Goal: Transaction & Acquisition: Purchase product/service

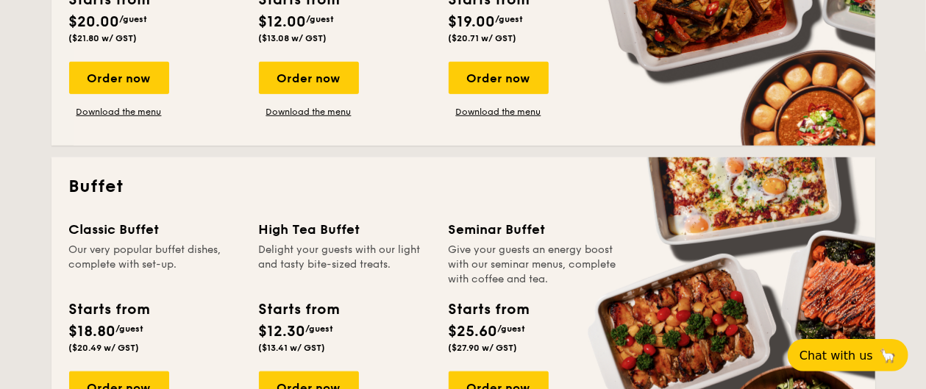
scroll to position [588, 0]
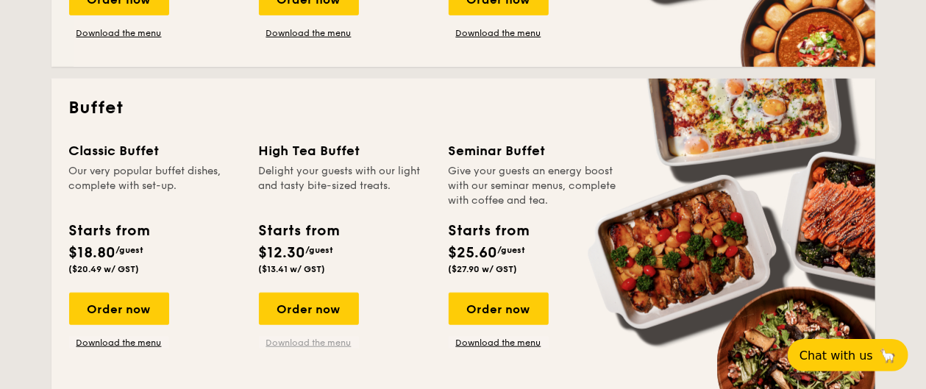
click at [318, 341] on link "Download the menu" at bounding box center [309, 343] width 100 height 12
click at [293, 319] on div "Order now" at bounding box center [309, 309] width 100 height 32
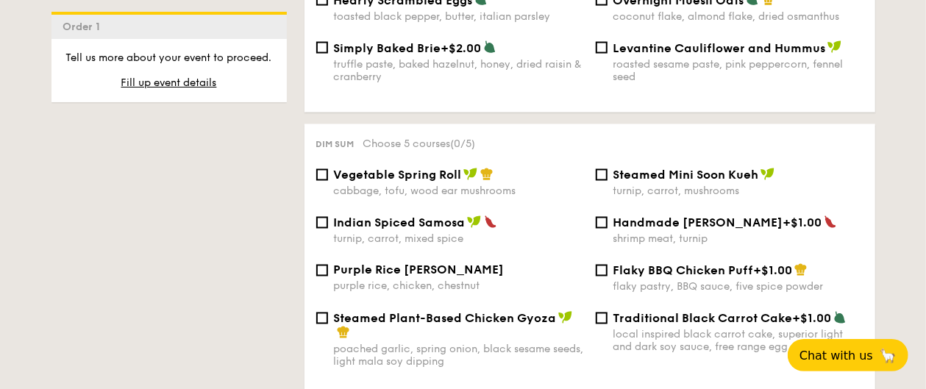
scroll to position [1236, 0]
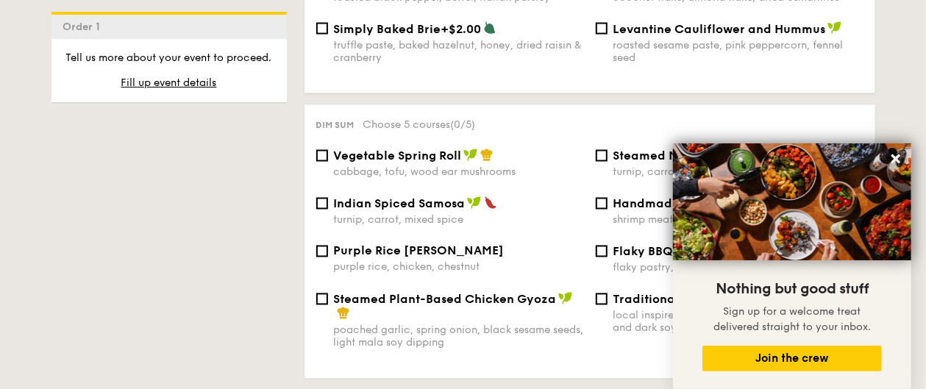
click at [224, 199] on div "1 - Select menu 2 - Select items 3 - Check out Order 1 High Tea Buffet $12.30 /…" at bounding box center [463, 300] width 847 height 2430
click at [900, 156] on icon at bounding box center [895, 158] width 9 height 9
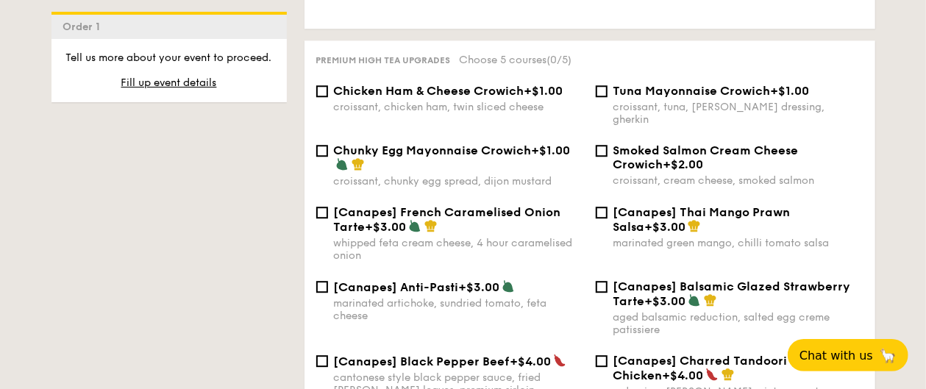
scroll to position [2118, 0]
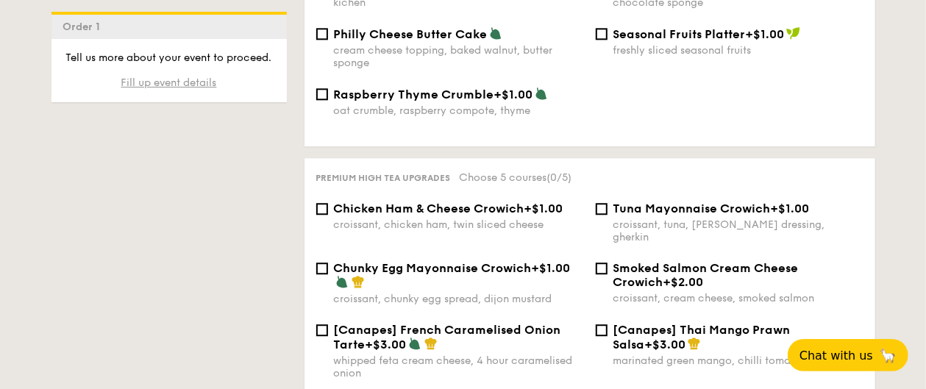
click at [174, 87] on span "Fill up event details" at bounding box center [169, 82] width 96 height 13
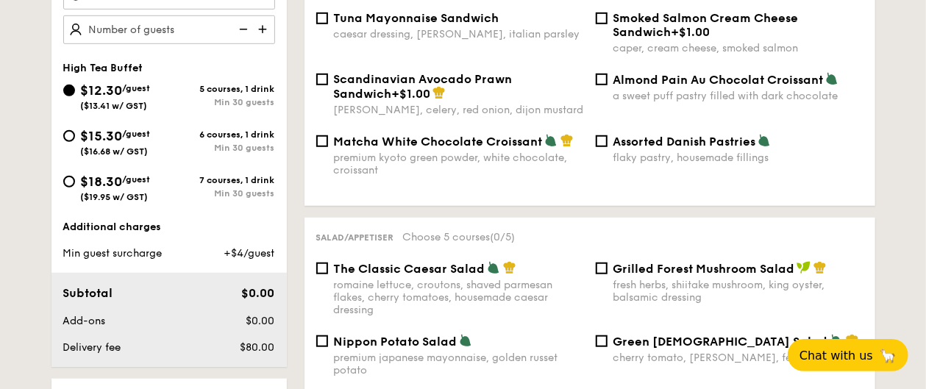
scroll to position [393, 0]
